Goal: Task Accomplishment & Management: Manage account settings

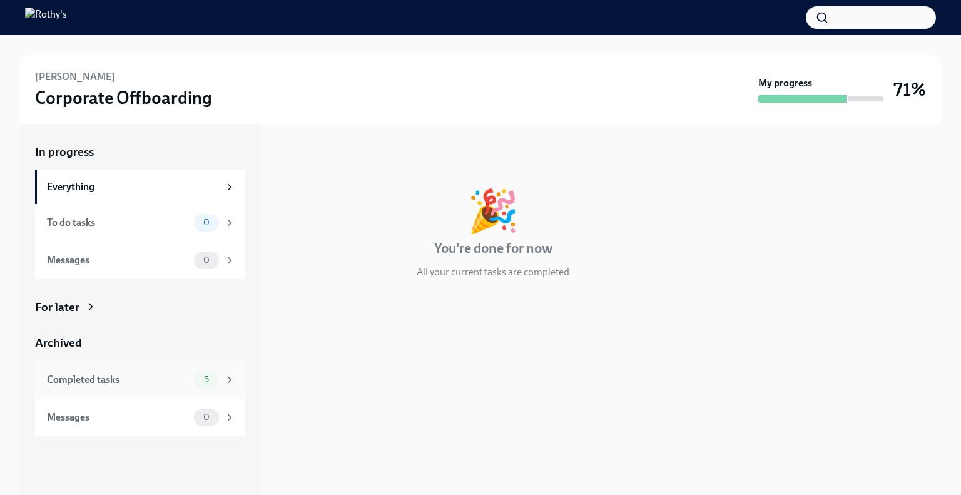
click at [153, 380] on div "Completed tasks" at bounding box center [118, 380] width 142 height 14
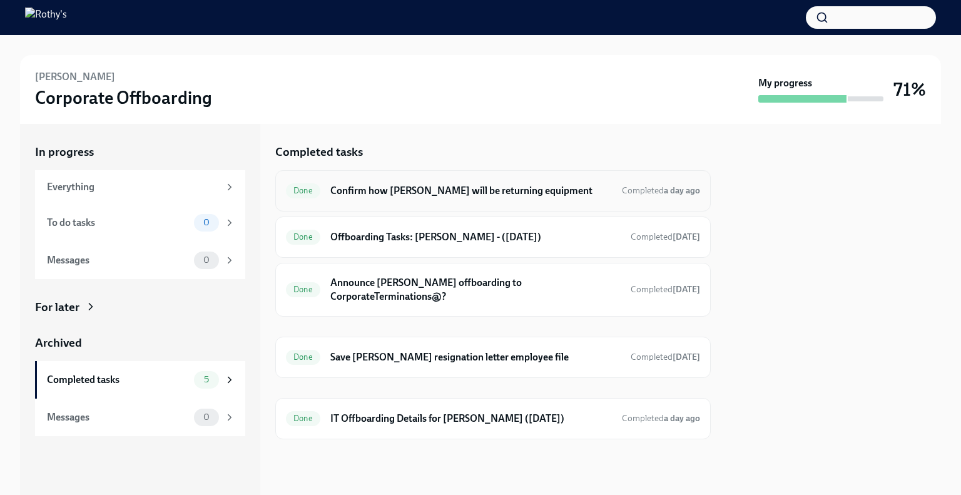
click at [530, 181] on div "Done Confirm how Bridget Douglas will be returning equipment Completed a day ago" at bounding box center [493, 191] width 414 height 20
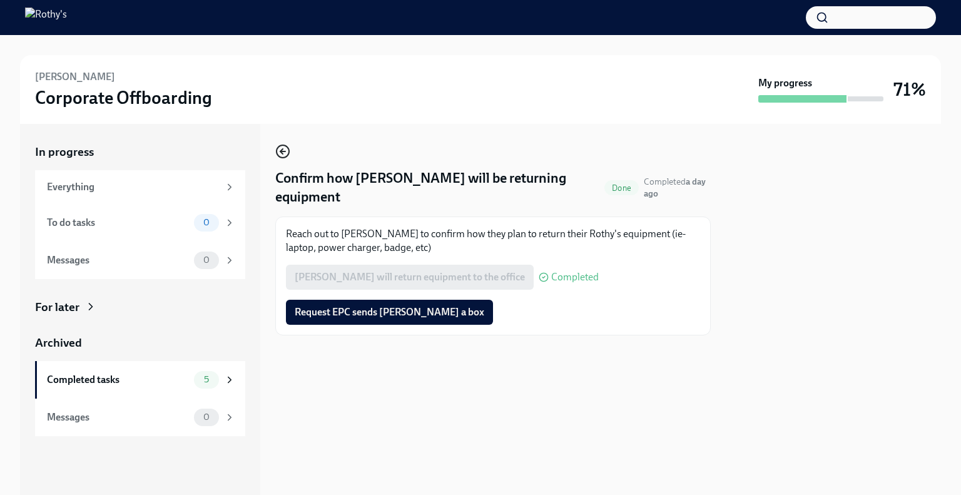
click at [282, 147] on icon "button" at bounding box center [282, 151] width 15 height 15
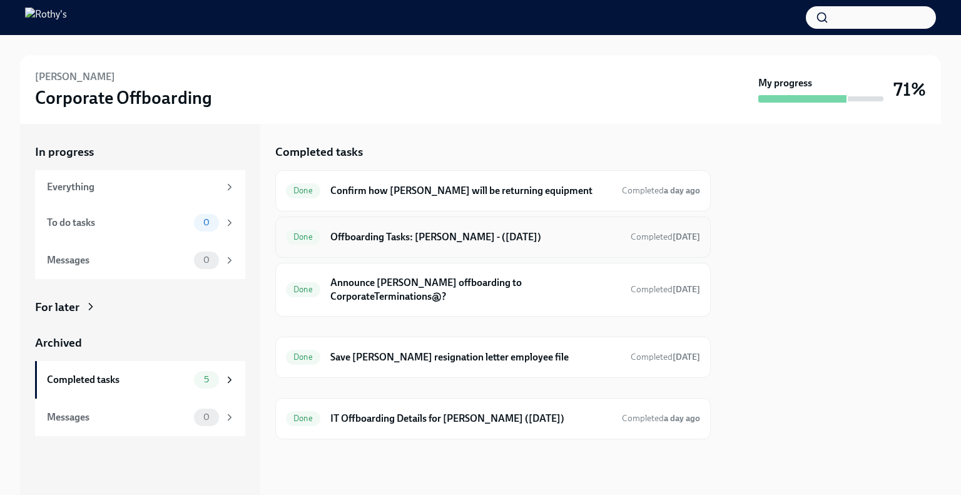
click at [408, 229] on div "Done Offboarding Tasks: Bridget - (10/09/2025) Completed today" at bounding box center [493, 237] width 414 height 20
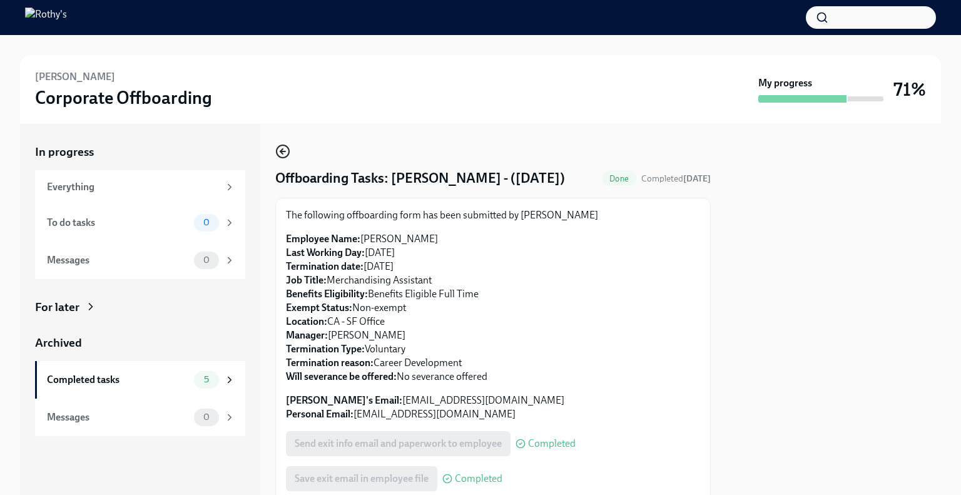
click at [285, 147] on icon "button" at bounding box center [282, 151] width 15 height 15
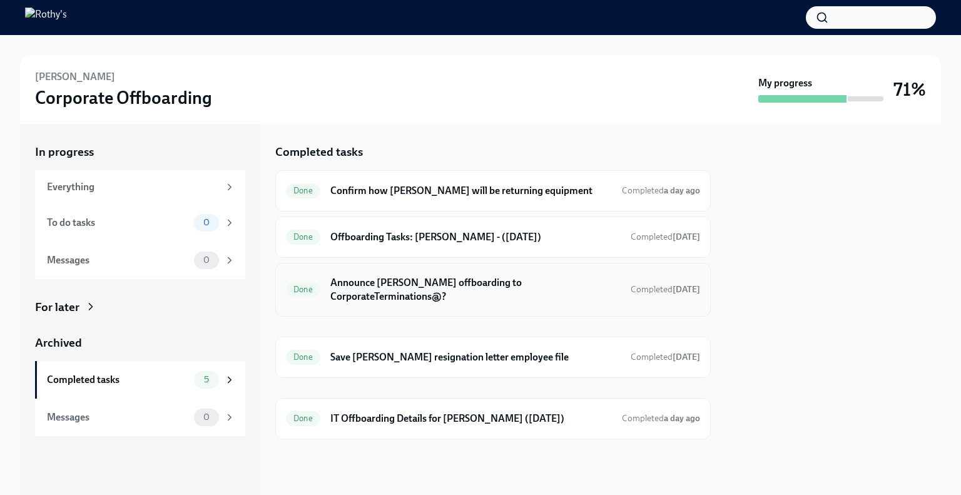
click at [418, 288] on h6 "Announce Bridget Douglas offboarding to CorporateTerminations@?" at bounding box center [475, 290] width 290 height 28
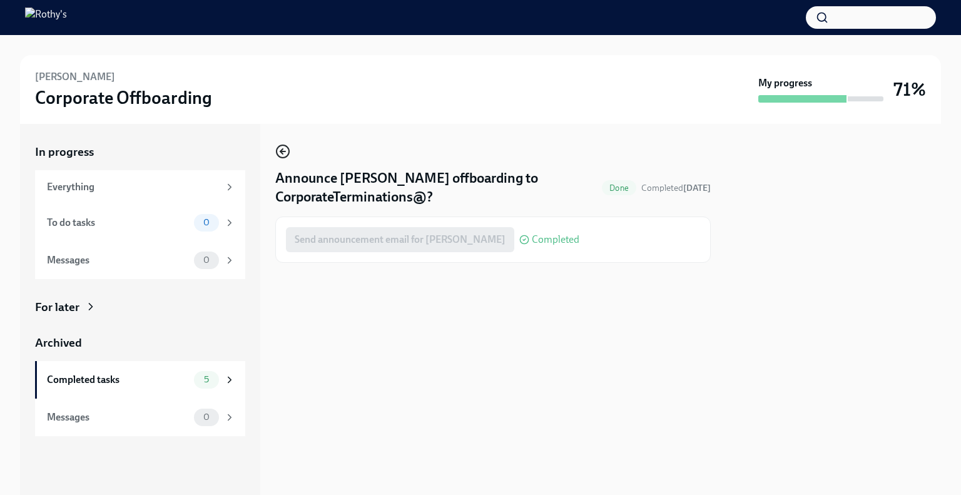
click at [279, 147] on icon "button" at bounding box center [282, 151] width 15 height 15
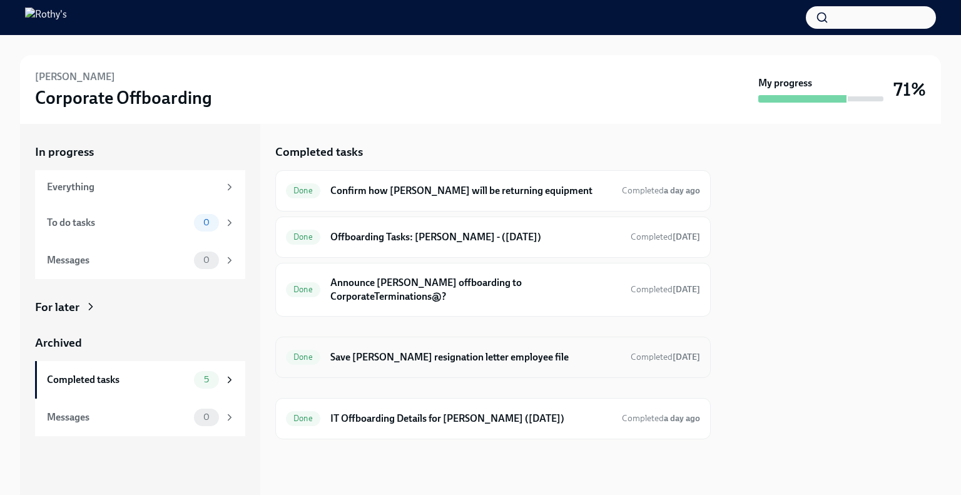
click at [465, 347] on div "Done Save Bridget Douglas's resignation letter employee file Completed 13 days …" at bounding box center [493, 357] width 414 height 20
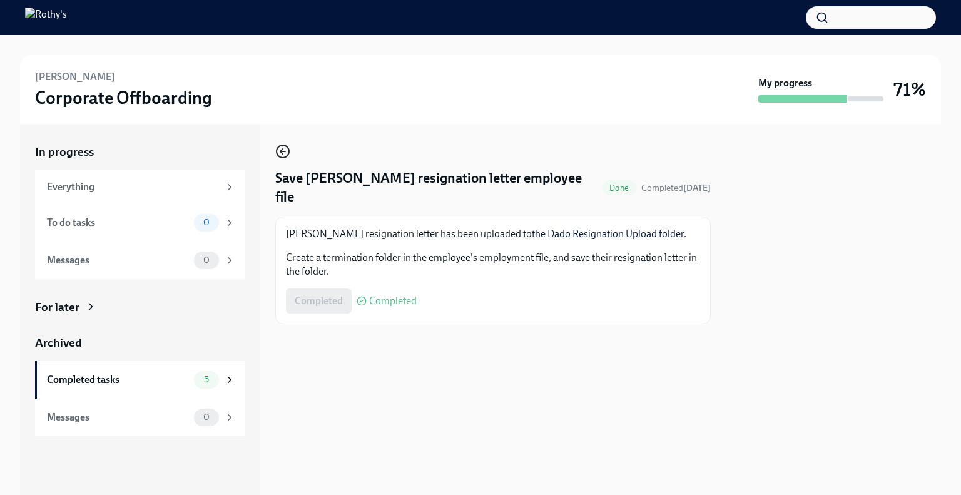
click at [280, 146] on circle "button" at bounding box center [283, 151] width 13 height 13
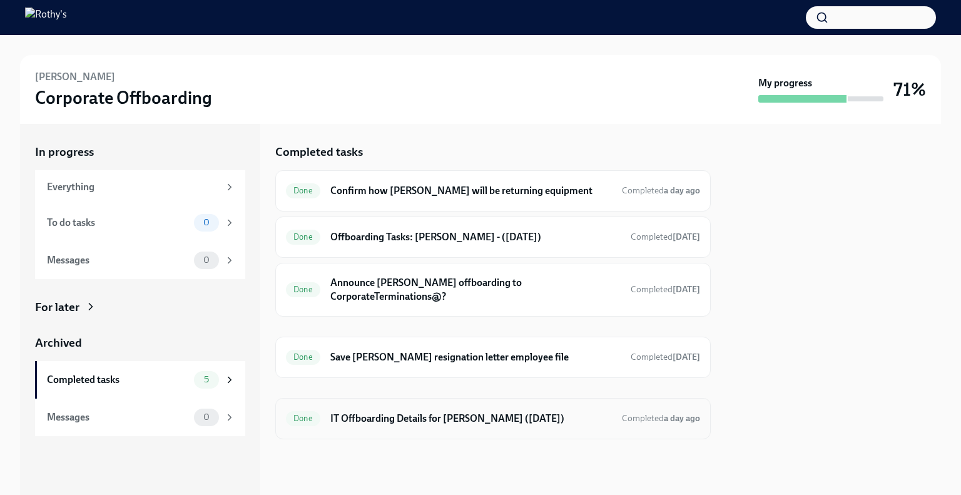
click at [453, 427] on div "Done IT Offboarding Details for Bridget Douglas (10/09/2025) Completed a day ago" at bounding box center [493, 419] width 414 height 20
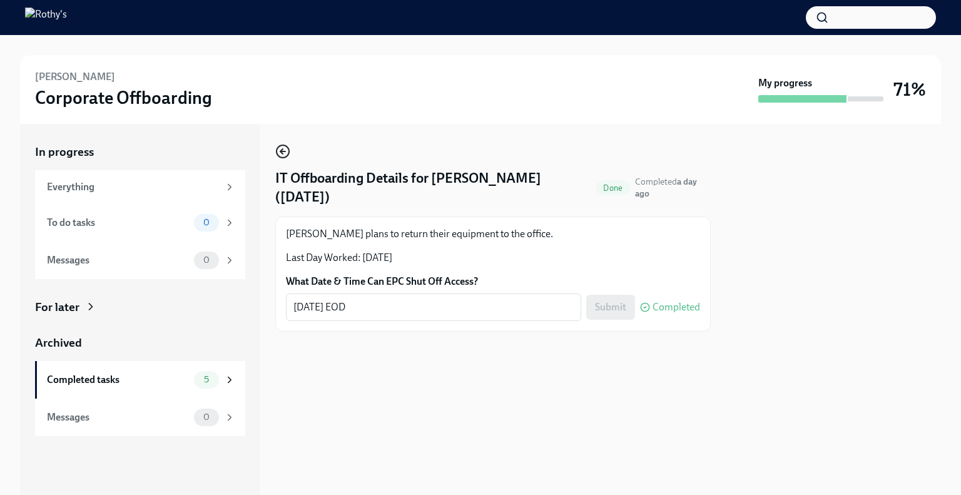
click at [286, 150] on icon "button" at bounding box center [282, 151] width 15 height 15
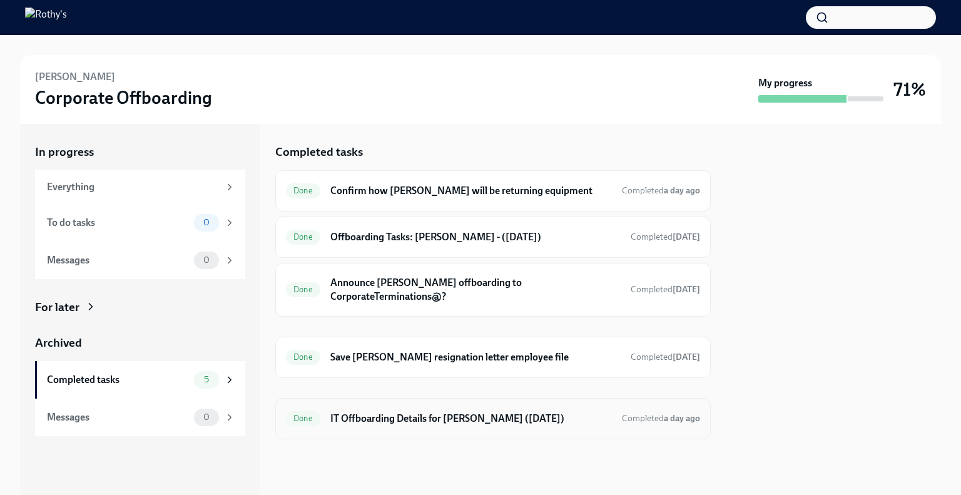
click at [472, 415] on h6 "IT Offboarding Details for Bridget Douglas (10/09/2025)" at bounding box center [471, 419] width 282 height 14
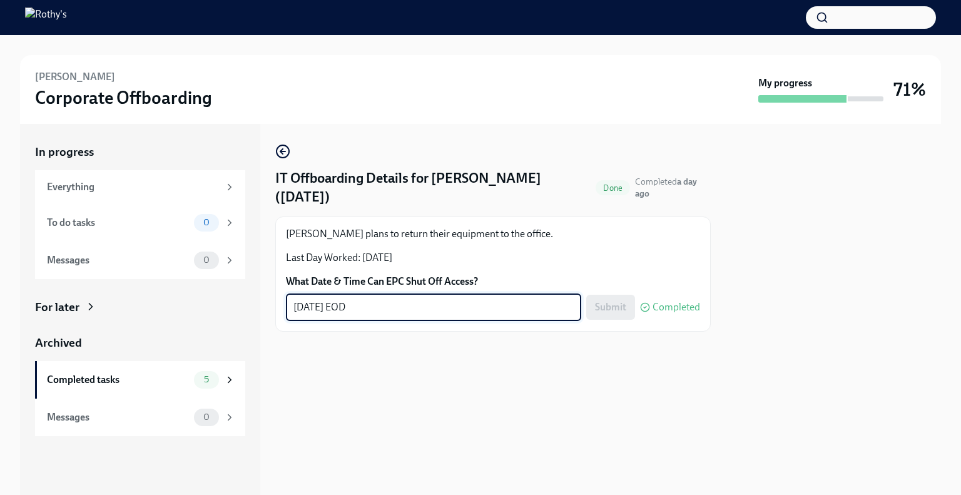
drag, startPoint x: 358, startPoint y: 310, endPoint x: 340, endPoint y: 310, distance: 17.5
click at [340, 310] on textarea "10/09/25 EOD" at bounding box center [434, 307] width 280 height 15
type textarea "10/09/25 5pm PT"
click at [601, 296] on button "Submit" at bounding box center [610, 307] width 49 height 25
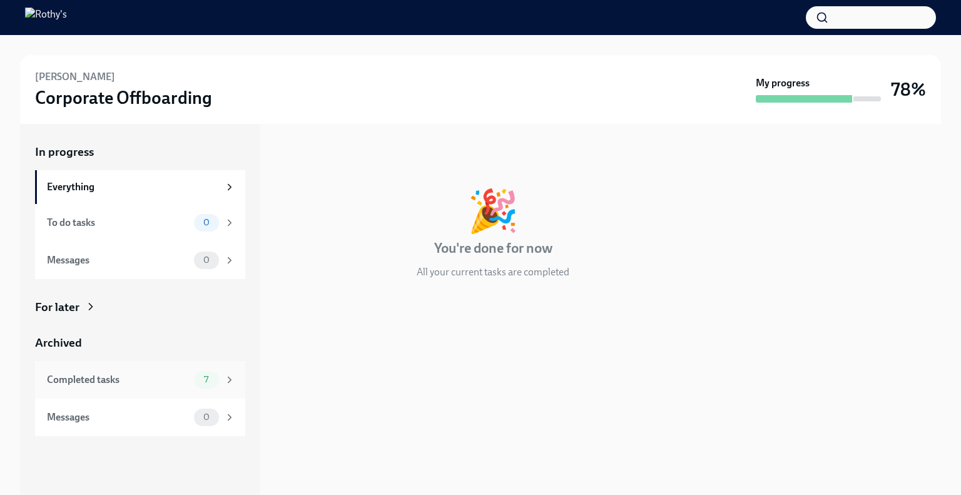
click at [178, 387] on div "Completed tasks 7" at bounding box center [141, 380] width 188 height 18
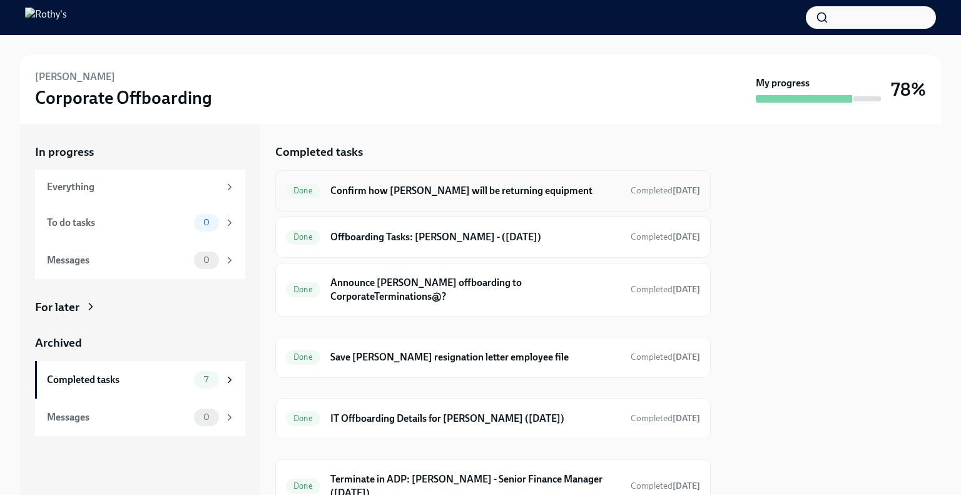
click at [583, 181] on div "Done Confirm how Chao Teng will be returning equipment Completed 6 days ago" at bounding box center [493, 191] width 414 height 20
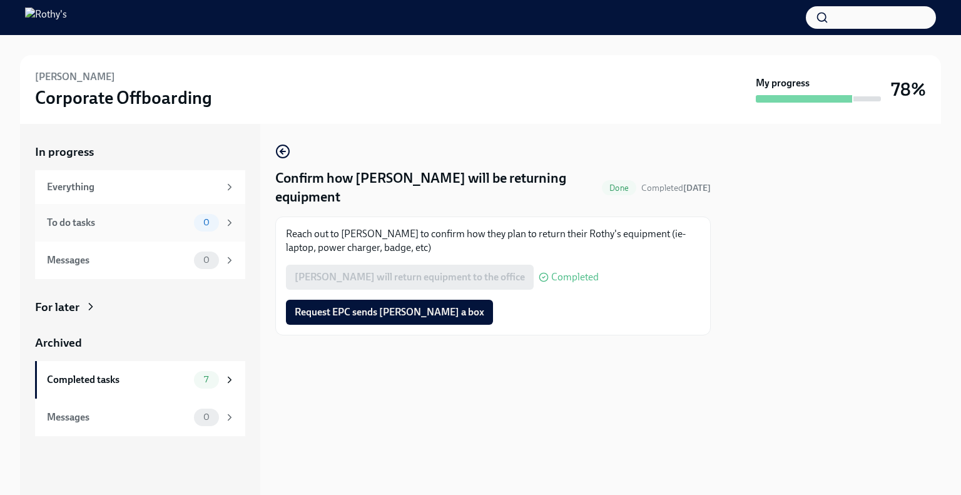
click at [103, 227] on div "To do tasks" at bounding box center [118, 223] width 142 height 14
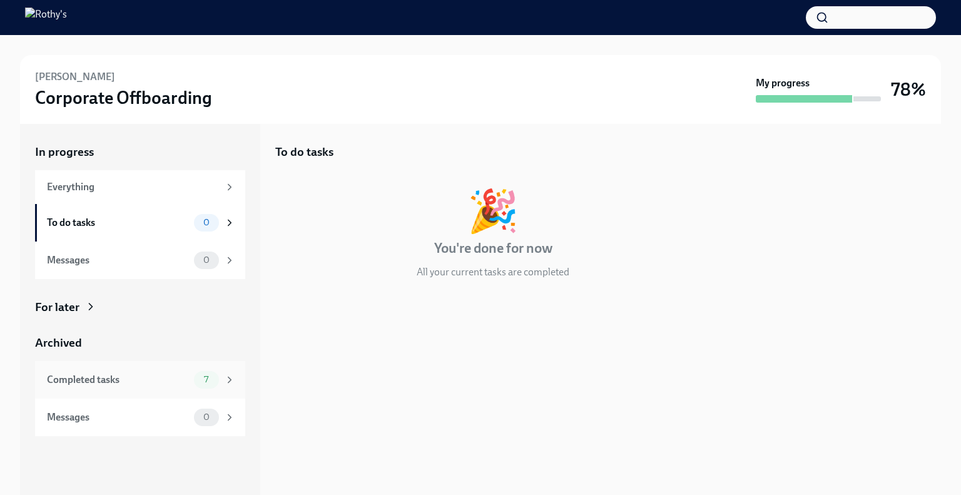
click at [141, 373] on div "Completed tasks" at bounding box center [118, 380] width 142 height 14
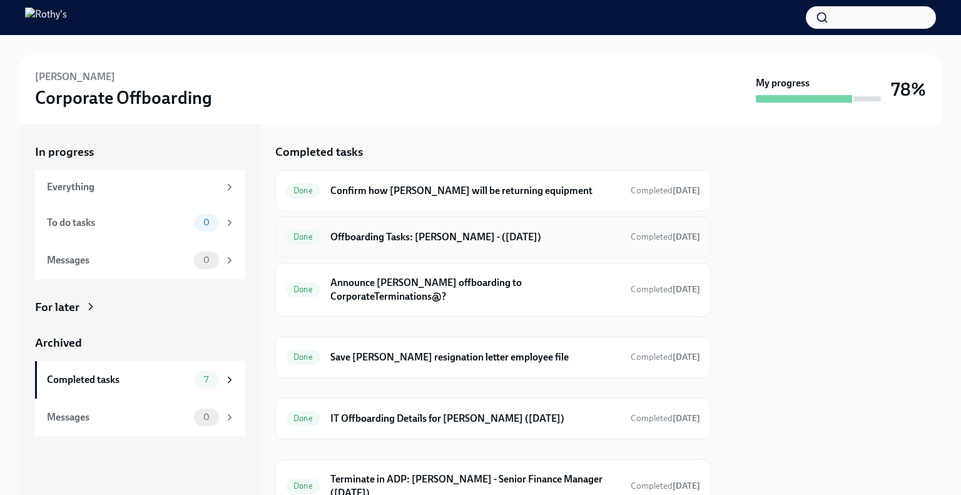
click at [496, 239] on h6 "Offboarding Tasks: Chao - (09/26/2025)" at bounding box center [475, 237] width 290 height 14
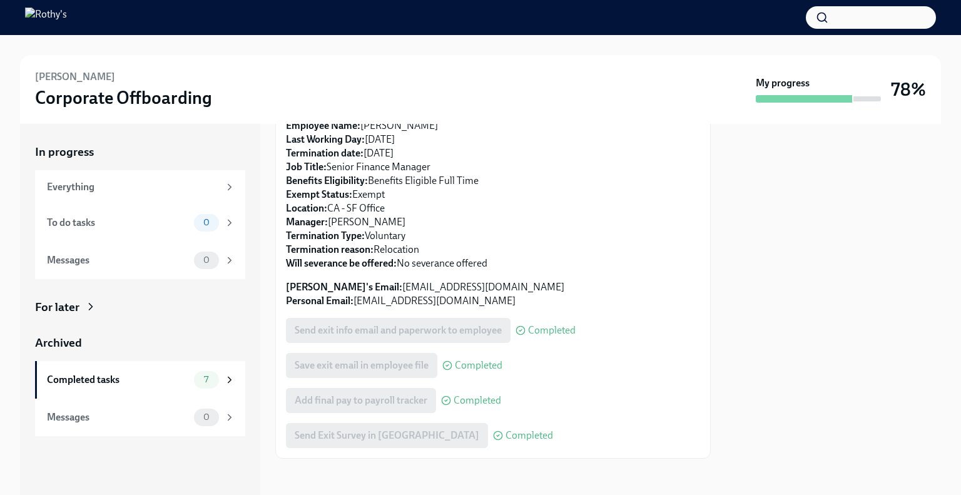
scroll to position [116, 0]
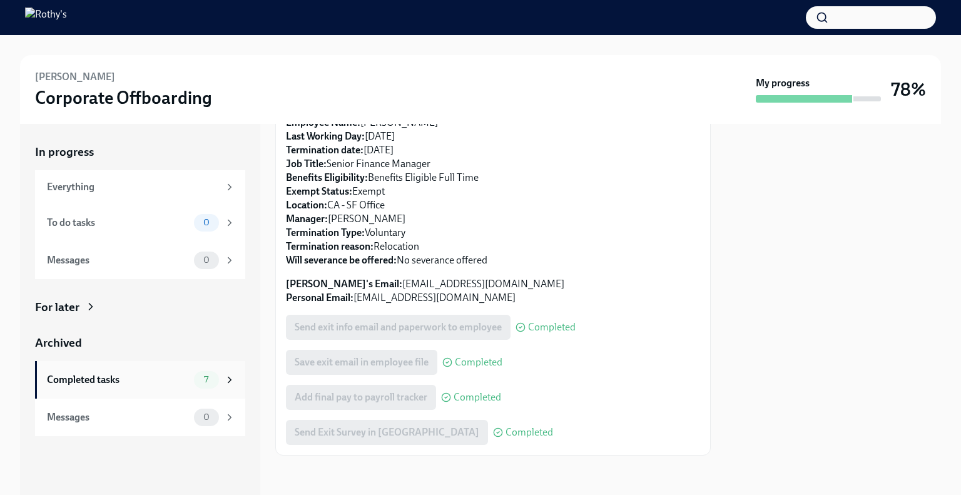
click at [132, 381] on div "Completed tasks" at bounding box center [118, 380] width 142 height 14
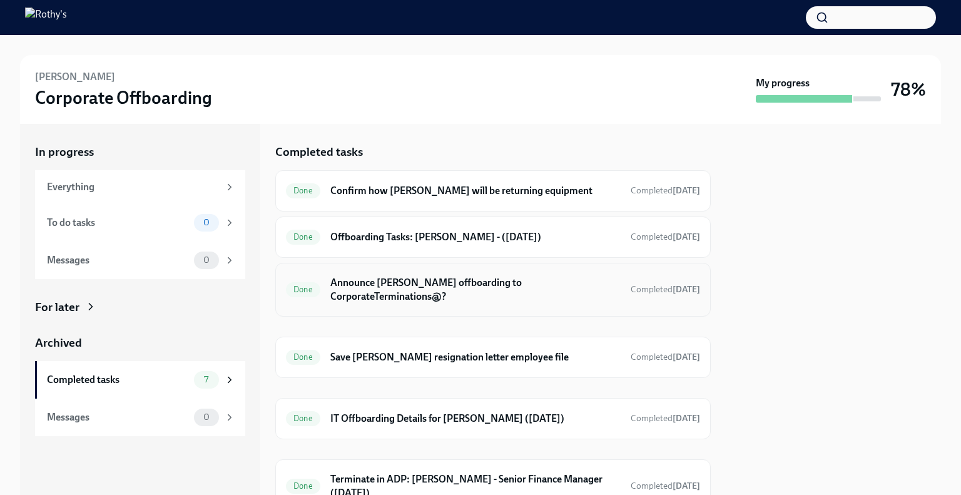
click at [441, 297] on h6 "Announce Chao Teng offboarding to CorporateTerminations@?" at bounding box center [475, 290] width 290 height 28
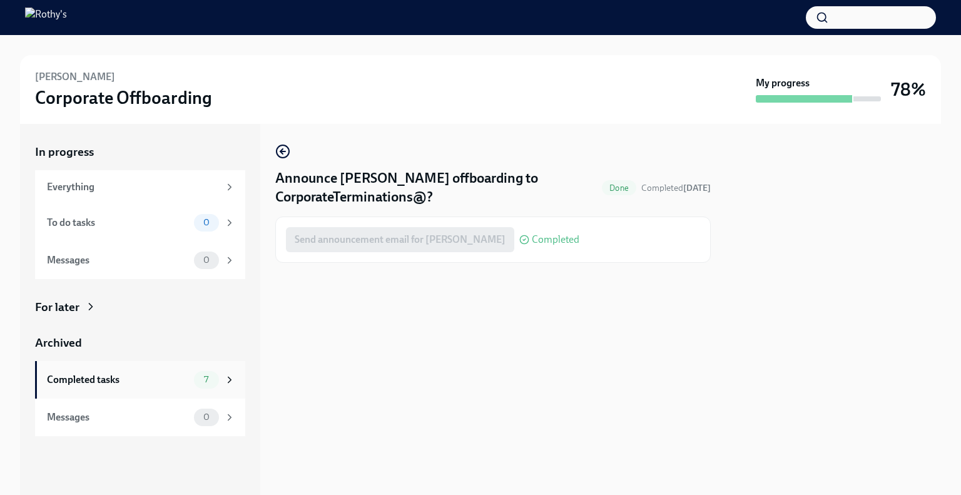
click at [110, 377] on div "Completed tasks" at bounding box center [118, 380] width 142 height 14
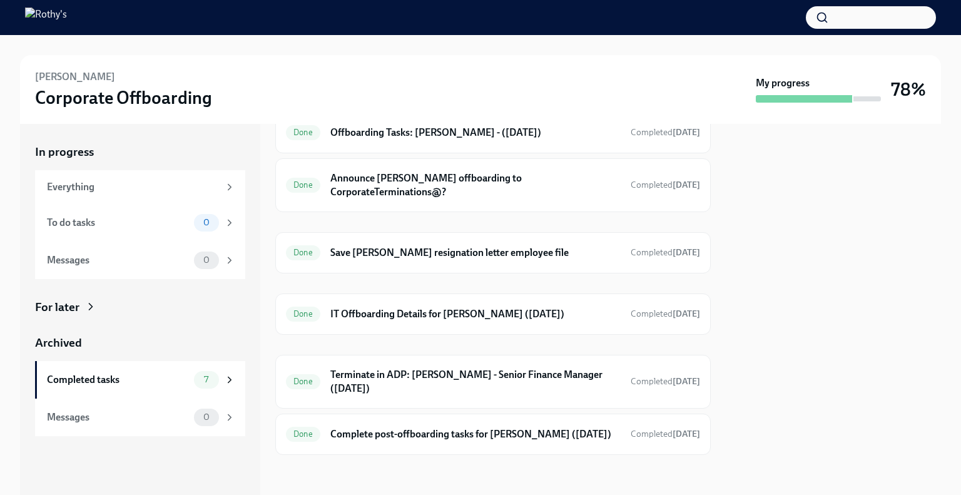
scroll to position [115, 0]
click at [489, 307] on h6 "IT Offboarding Details for Chao Teng (09/26/2025)" at bounding box center [475, 314] width 290 height 14
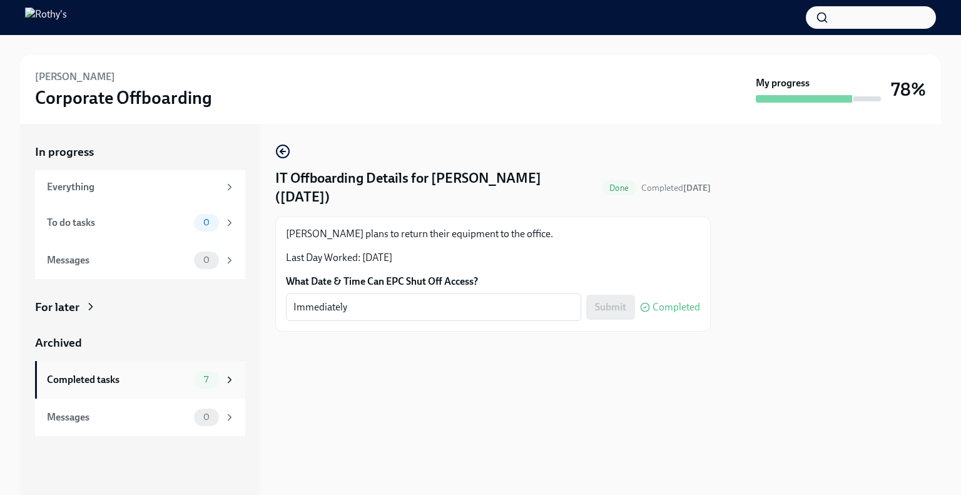
click at [128, 382] on div "Completed tasks" at bounding box center [118, 380] width 142 height 14
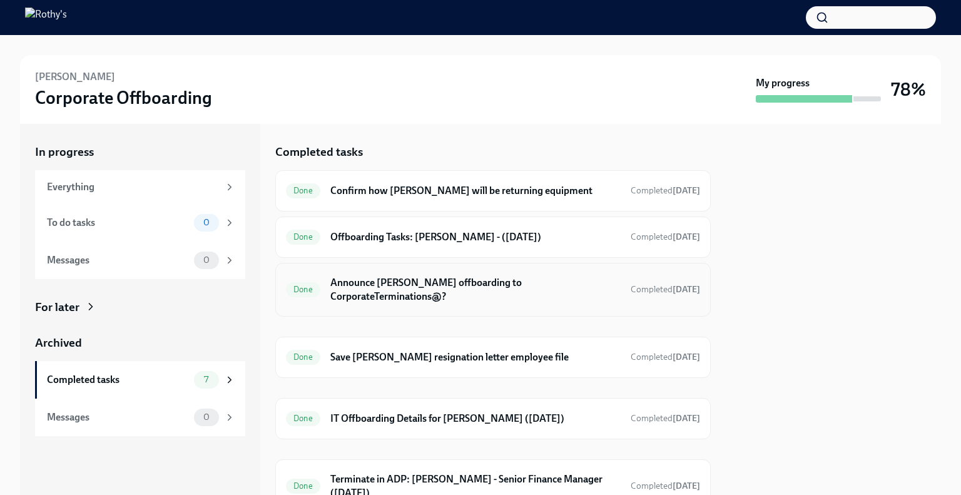
scroll to position [115, 0]
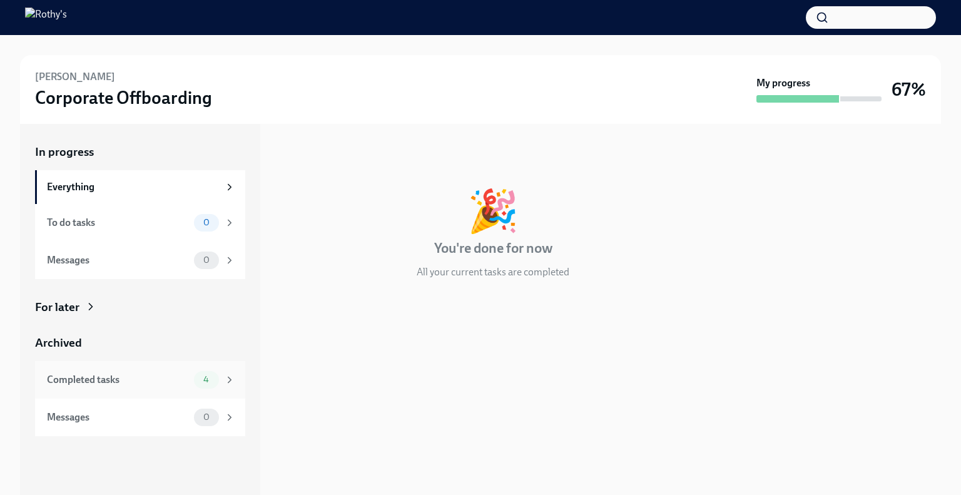
click at [143, 373] on div "Completed tasks" at bounding box center [118, 380] width 142 height 14
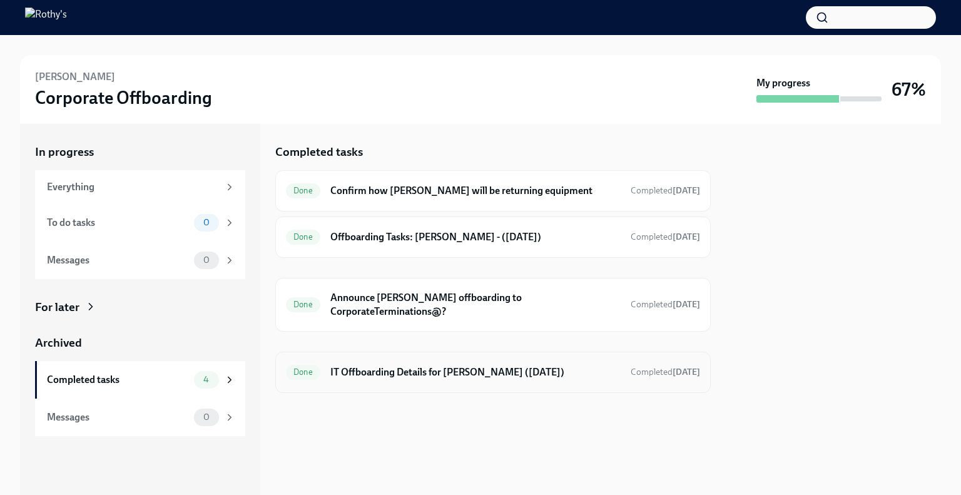
click at [500, 378] on div "Done IT Offboarding Details for [PERSON_NAME] ([DATE]) Completed [DATE]" at bounding box center [493, 372] width 414 height 20
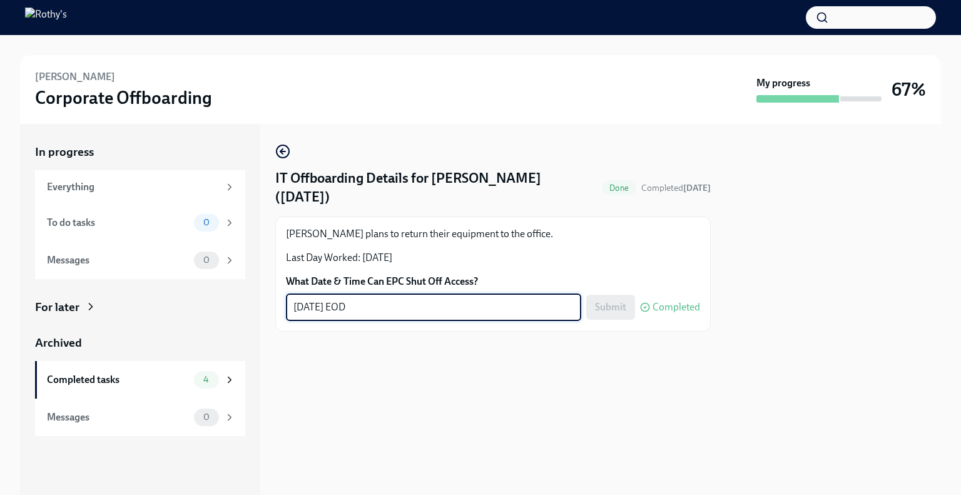
drag, startPoint x: 373, startPoint y: 309, endPoint x: 350, endPoint y: 314, distance: 23.0
click at [350, 314] on textarea "[DATE] EOD" at bounding box center [434, 307] width 280 height 15
type textarea "[DATE] 5pm PT"
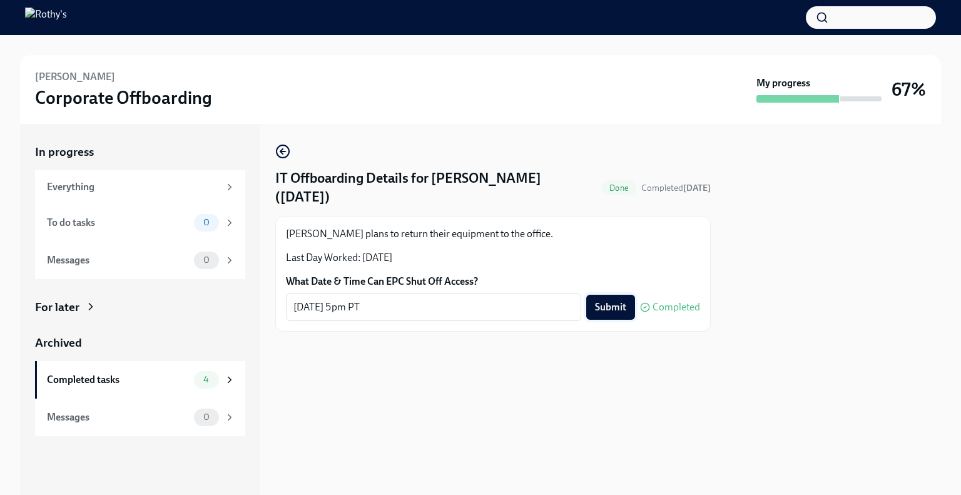
click at [627, 304] on button "Submit" at bounding box center [610, 307] width 49 height 25
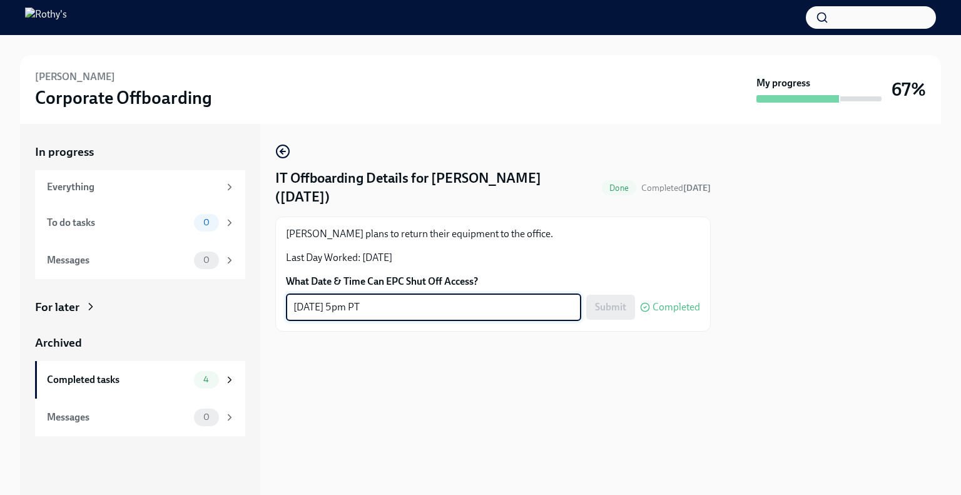
click at [354, 312] on textarea "[DATE] 5pm PT" at bounding box center [434, 307] width 280 height 15
click at [351, 305] on textarea "[DATE] 6pm PT" at bounding box center [434, 307] width 280 height 15
type textarea "[DATE] 5pm PT"
click at [428, 394] on div "IT Offboarding Details for [PERSON_NAME] ([DATE]) Done Completed [DATE] [PERSON…" at bounding box center [493, 309] width 436 height 371
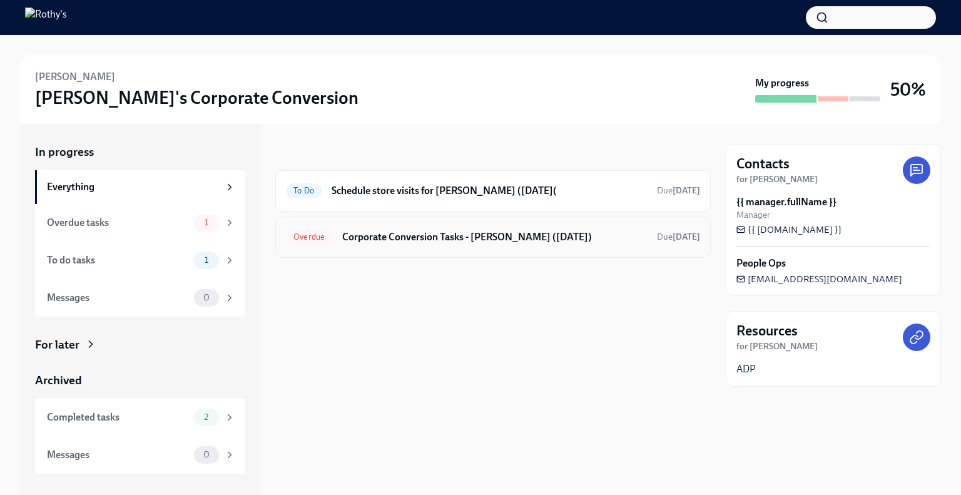
click at [372, 242] on h6 "Corporate Conversion Tasks - Rory McGinty (09/29/2025)" at bounding box center [494, 237] width 305 height 14
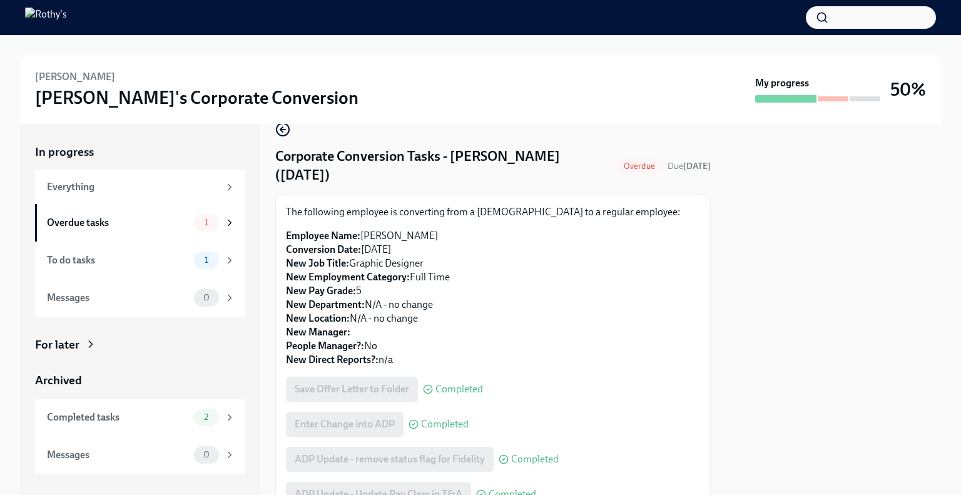
scroll to position [21, 0]
click at [172, 219] on div "Overdue tasks" at bounding box center [118, 223] width 142 height 14
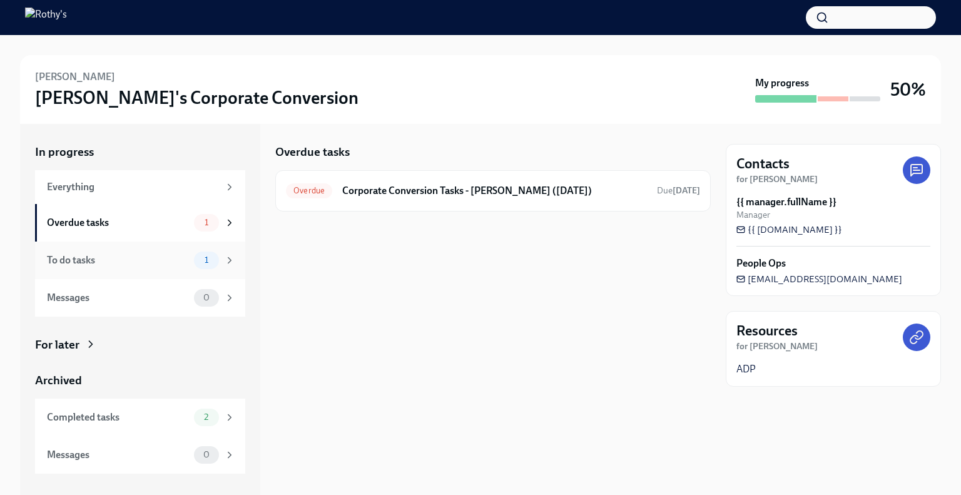
click at [136, 253] on div "To do tasks" at bounding box center [118, 260] width 142 height 14
